Goal: Communication & Community: Answer question/provide support

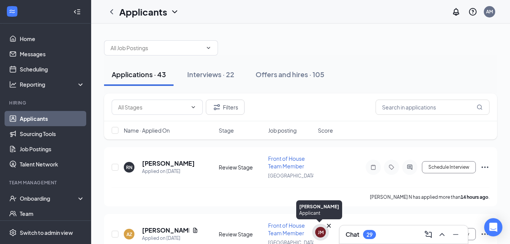
click at [316, 236] on div "JM" at bounding box center [320, 232] width 17 height 17
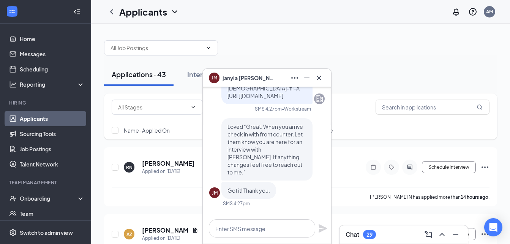
click at [371, 236] on div "29" at bounding box center [370, 234] width 6 height 6
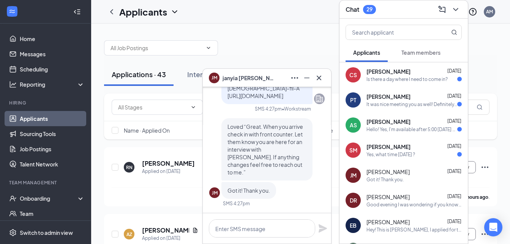
click at [420, 129] on div "Hello! Yes, I'm available after 5:00 [DATE] as well as before 3:00 [DATE]. Woul…" at bounding box center [412, 129] width 91 height 6
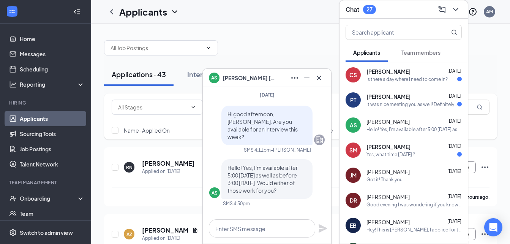
click at [413, 97] on div "[PERSON_NAME] [DATE]" at bounding box center [414, 97] width 95 height 8
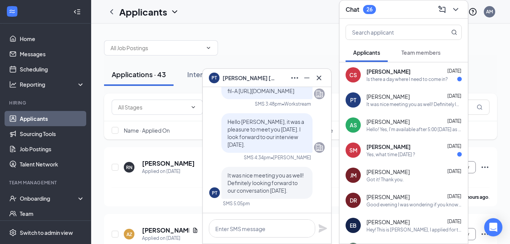
click at [408, 147] on div "[PERSON_NAME] [DATE]" at bounding box center [414, 147] width 95 height 8
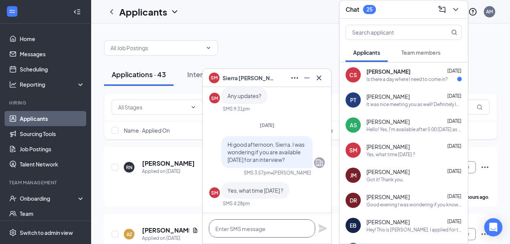
click at [265, 229] on textarea at bounding box center [262, 228] width 106 height 18
type textarea "C"
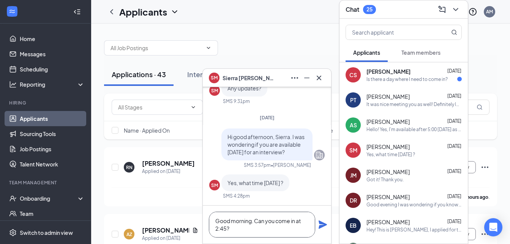
type textarea "Good morning. Can you come in at 2:45?"
click at [323, 226] on icon "Plane" at bounding box center [323, 224] width 8 height 8
click at [417, 79] on div "Is there a day where I need to come in?" at bounding box center [407, 79] width 81 height 6
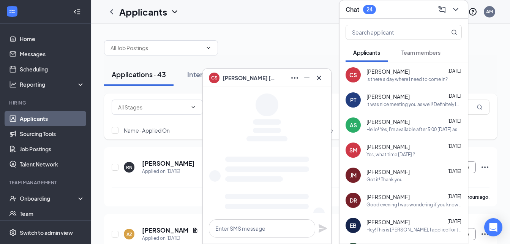
scroll to position [0, 0]
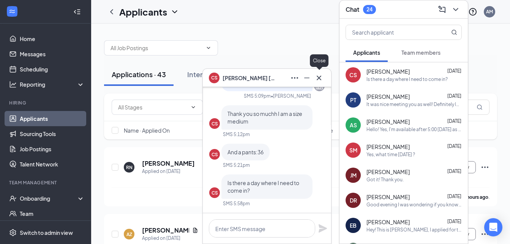
click at [317, 78] on icon "Cross" at bounding box center [319, 77] width 9 height 9
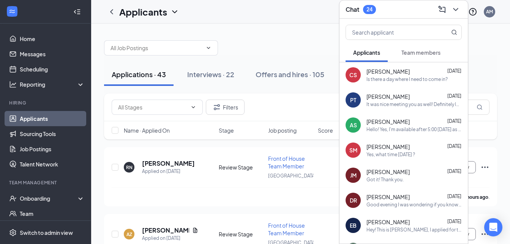
click at [384, 150] on span "[PERSON_NAME]" at bounding box center [388, 147] width 43 height 8
